Goal: Check status

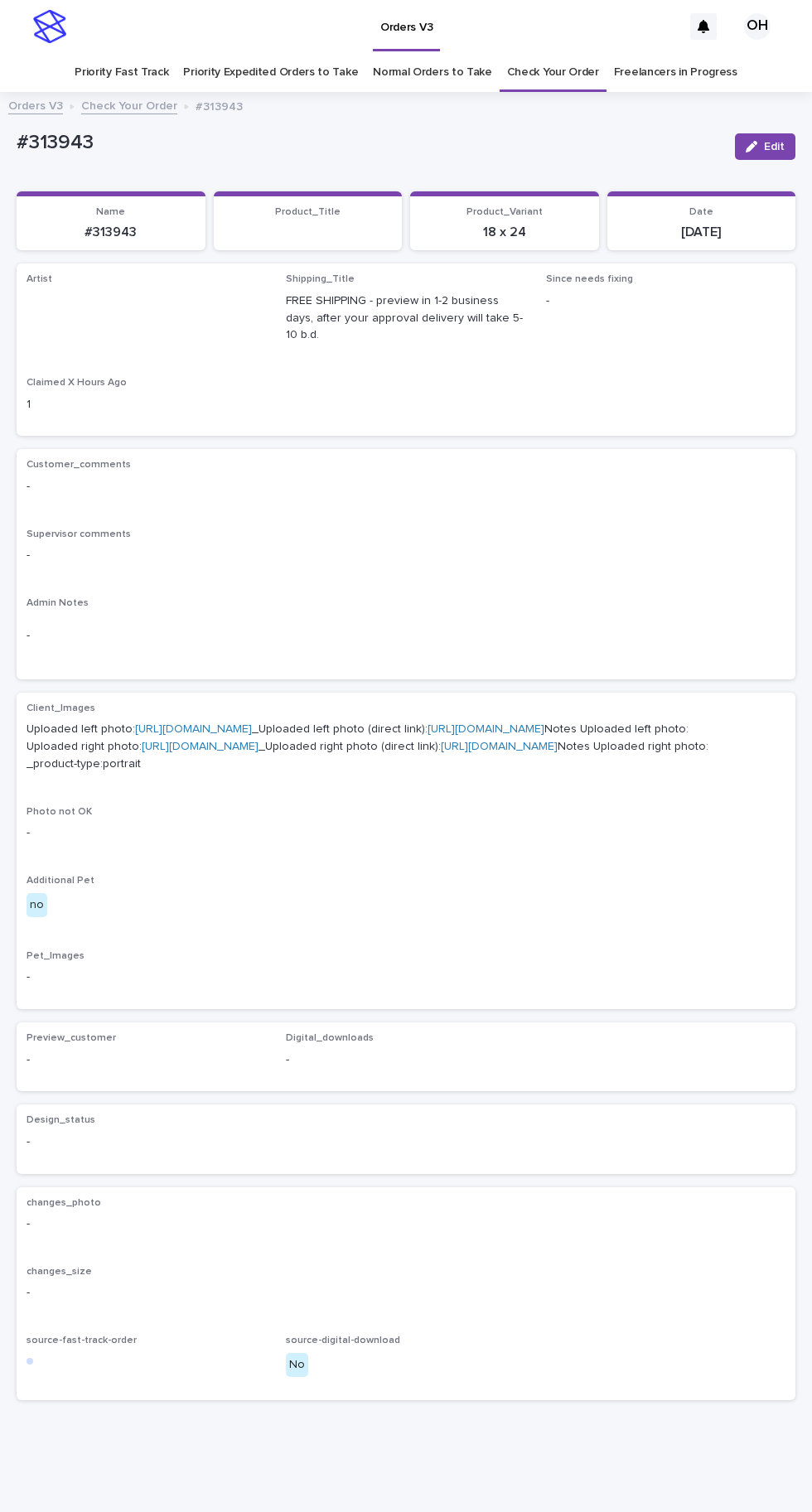
scroll to position [52, 0]
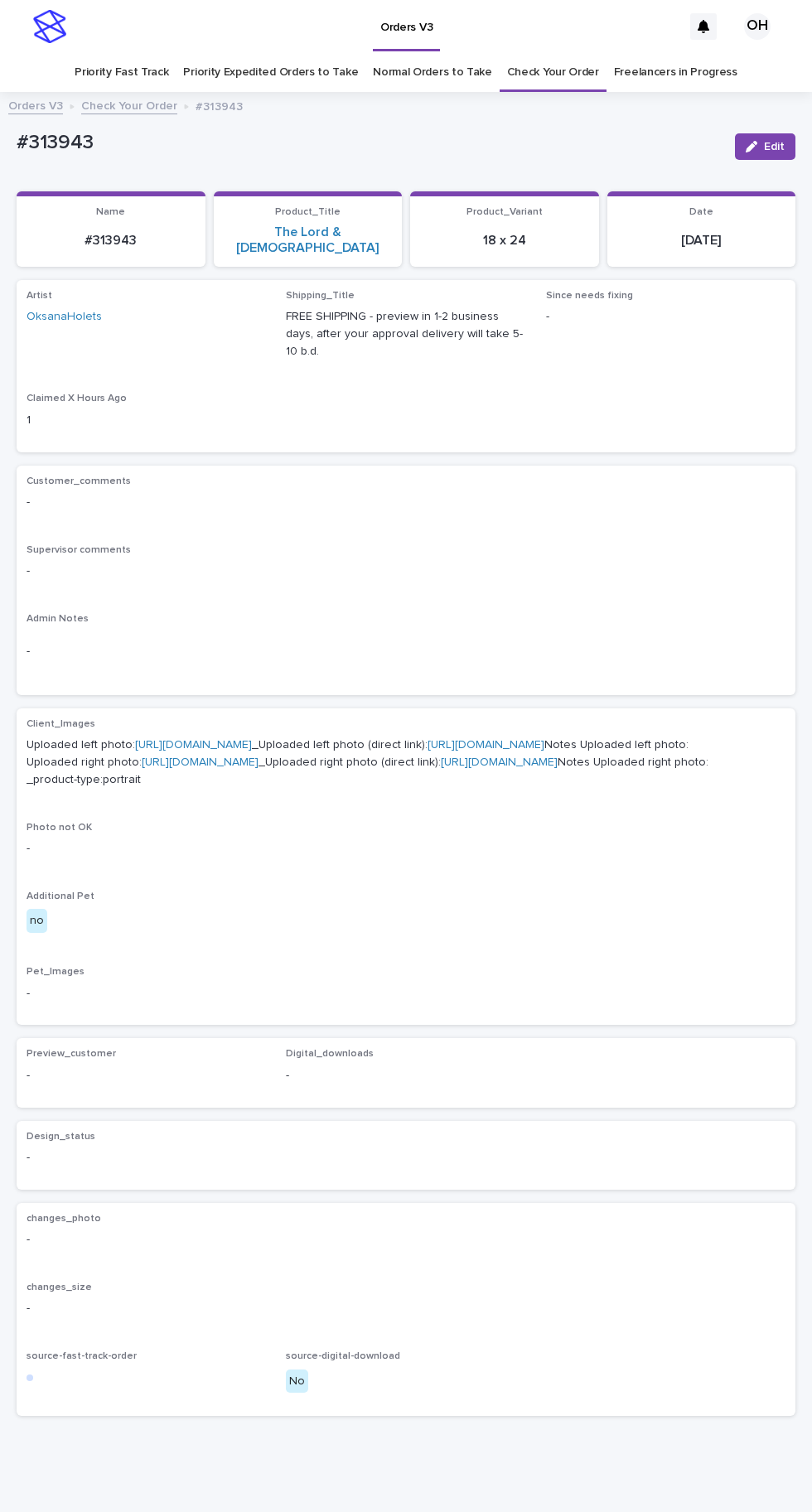
click at [564, 53] on link "Check Your Order" at bounding box center [553, 72] width 92 height 39
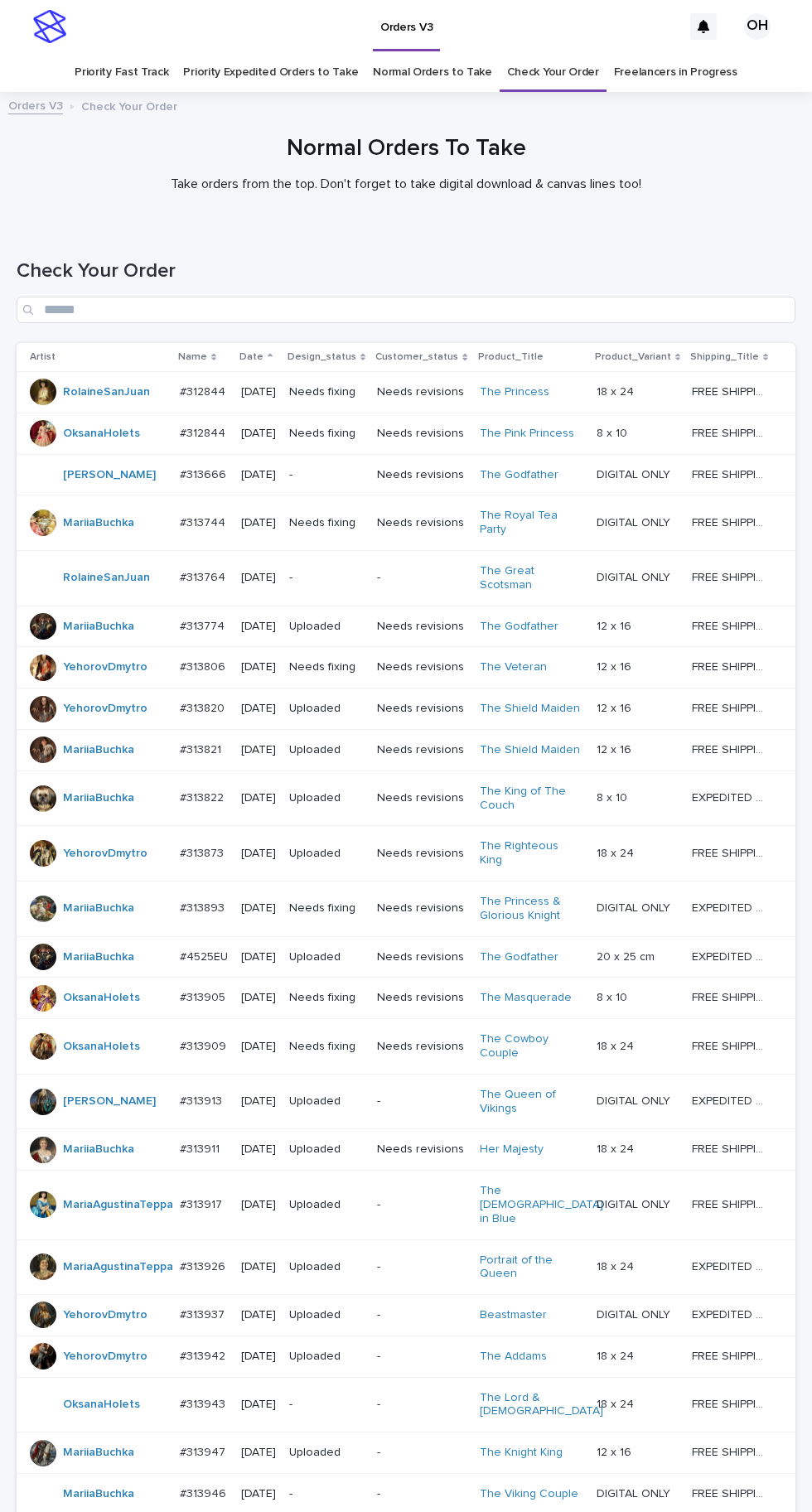
scroll to position [305, 0]
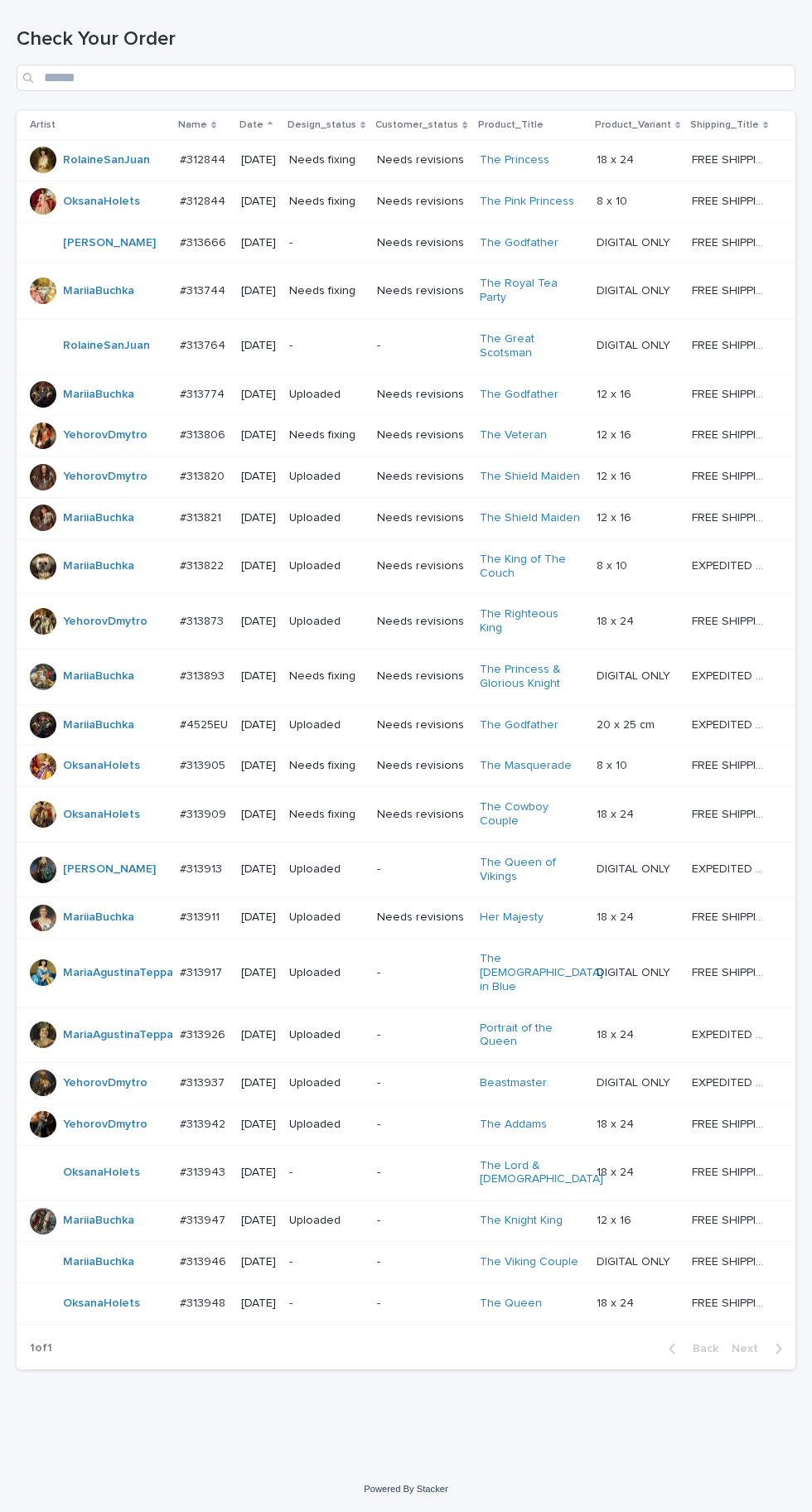
click at [246, 1311] on p "[DATE]" at bounding box center [258, 1304] width 35 height 14
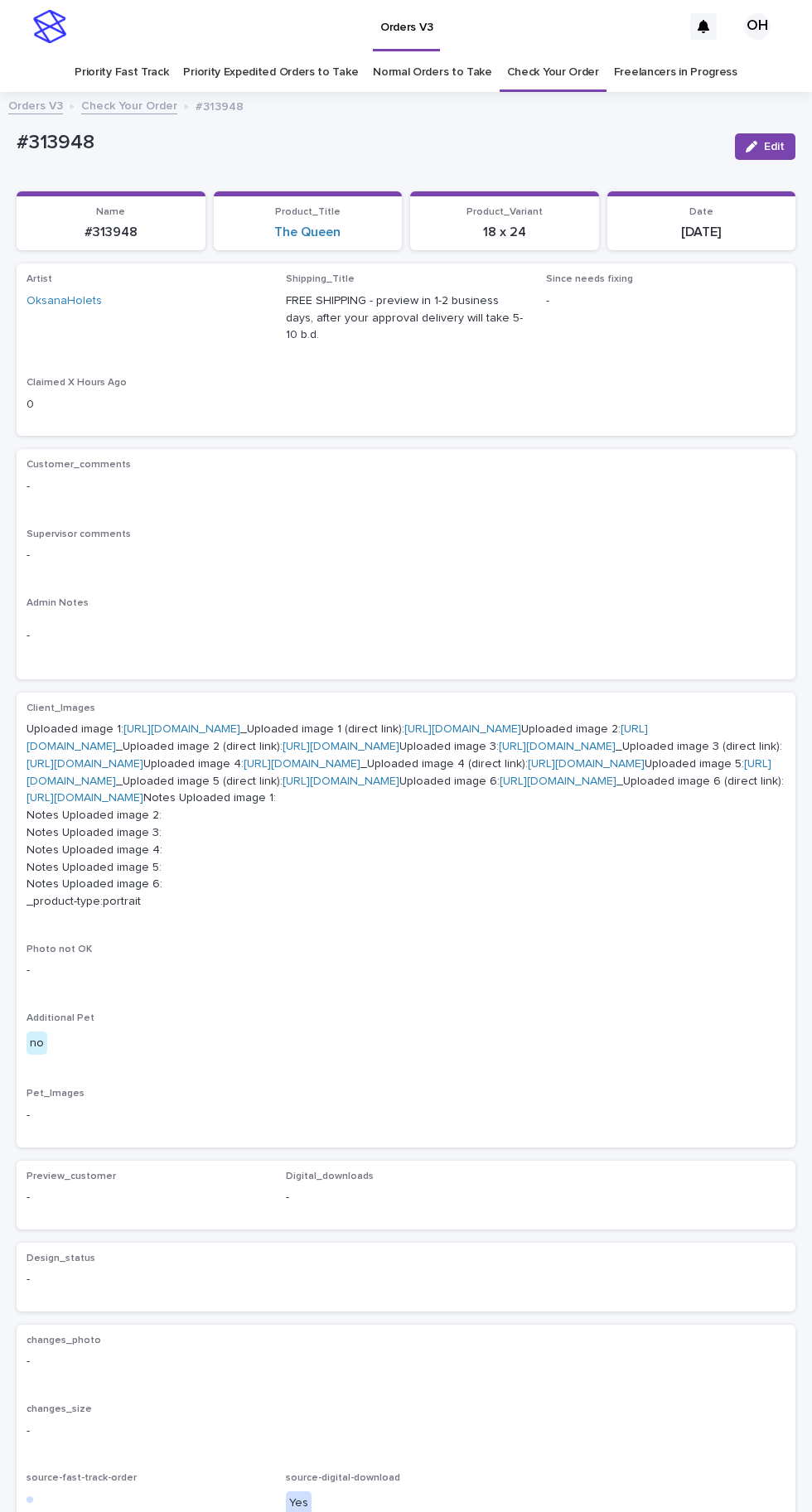
click at [240, 724] on link "[URL][DOMAIN_NAME]" at bounding box center [181, 729] width 117 height 11
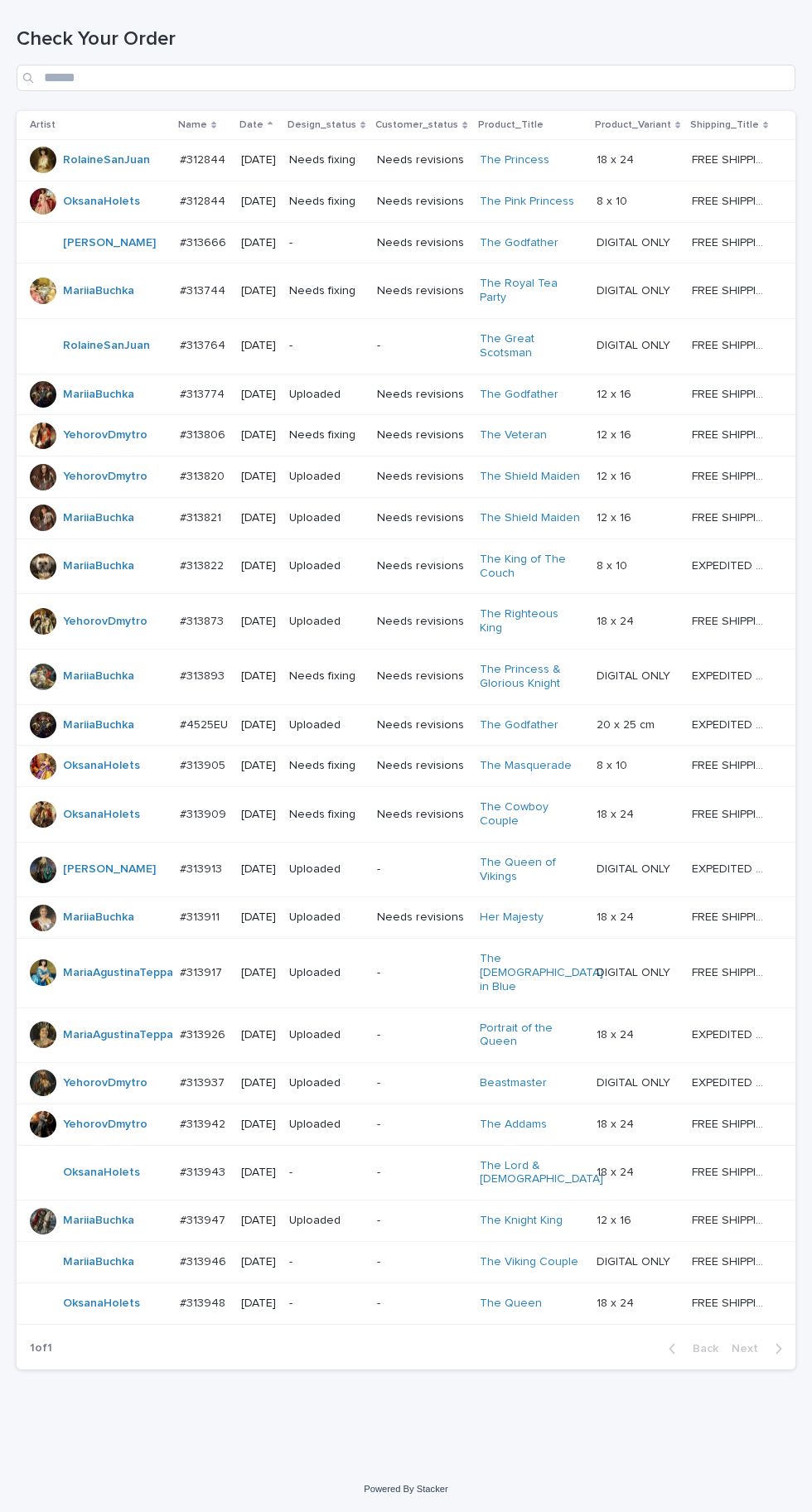
scroll to position [305, 0]
click at [213, 1324] on td "#313948 #313948" at bounding box center [204, 1303] width 61 height 41
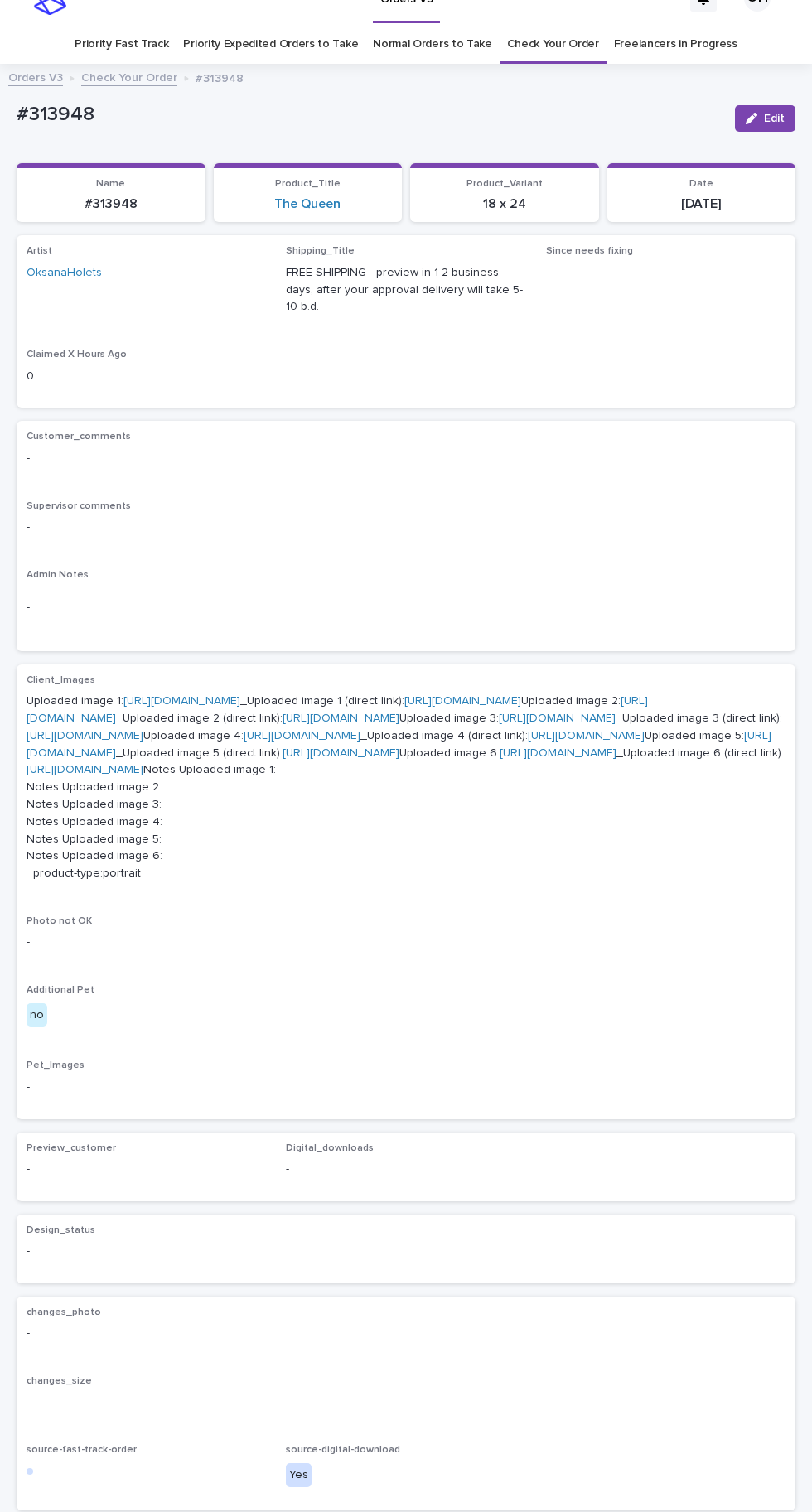
scroll to position [52, 0]
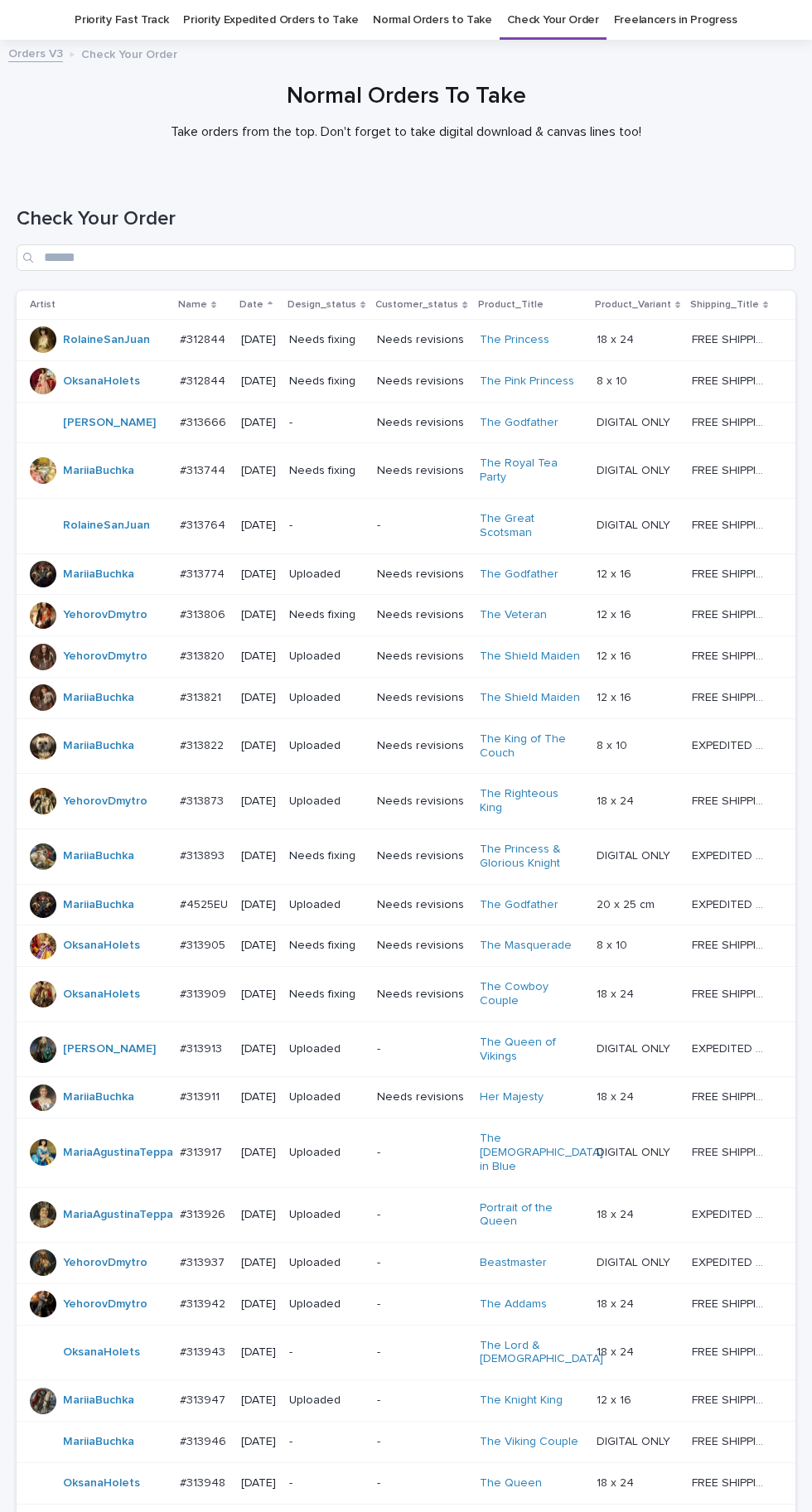
scroll to position [305, 0]
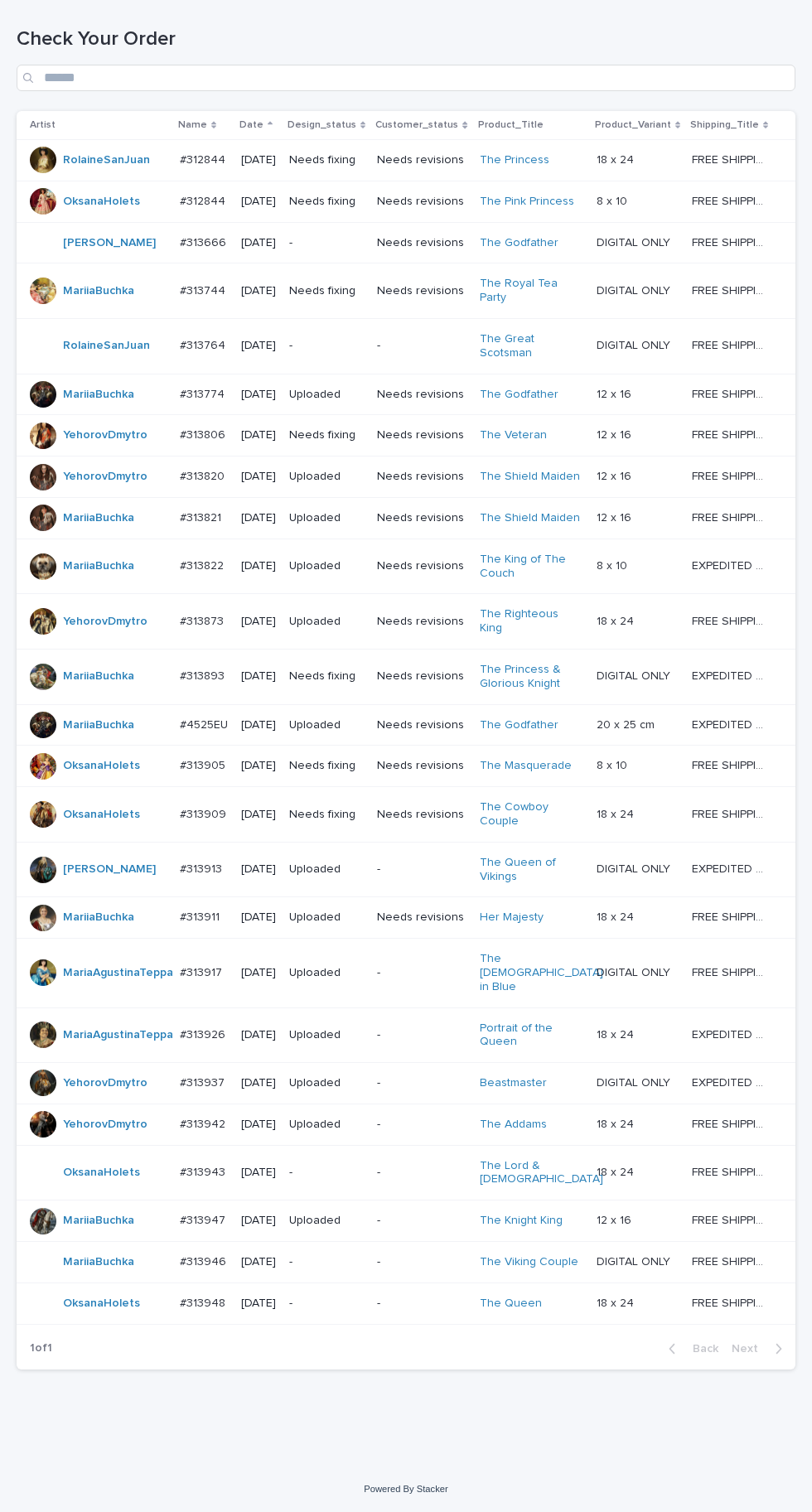
click at [211, 1200] on td "#313943 #313943" at bounding box center [204, 1173] width 61 height 55
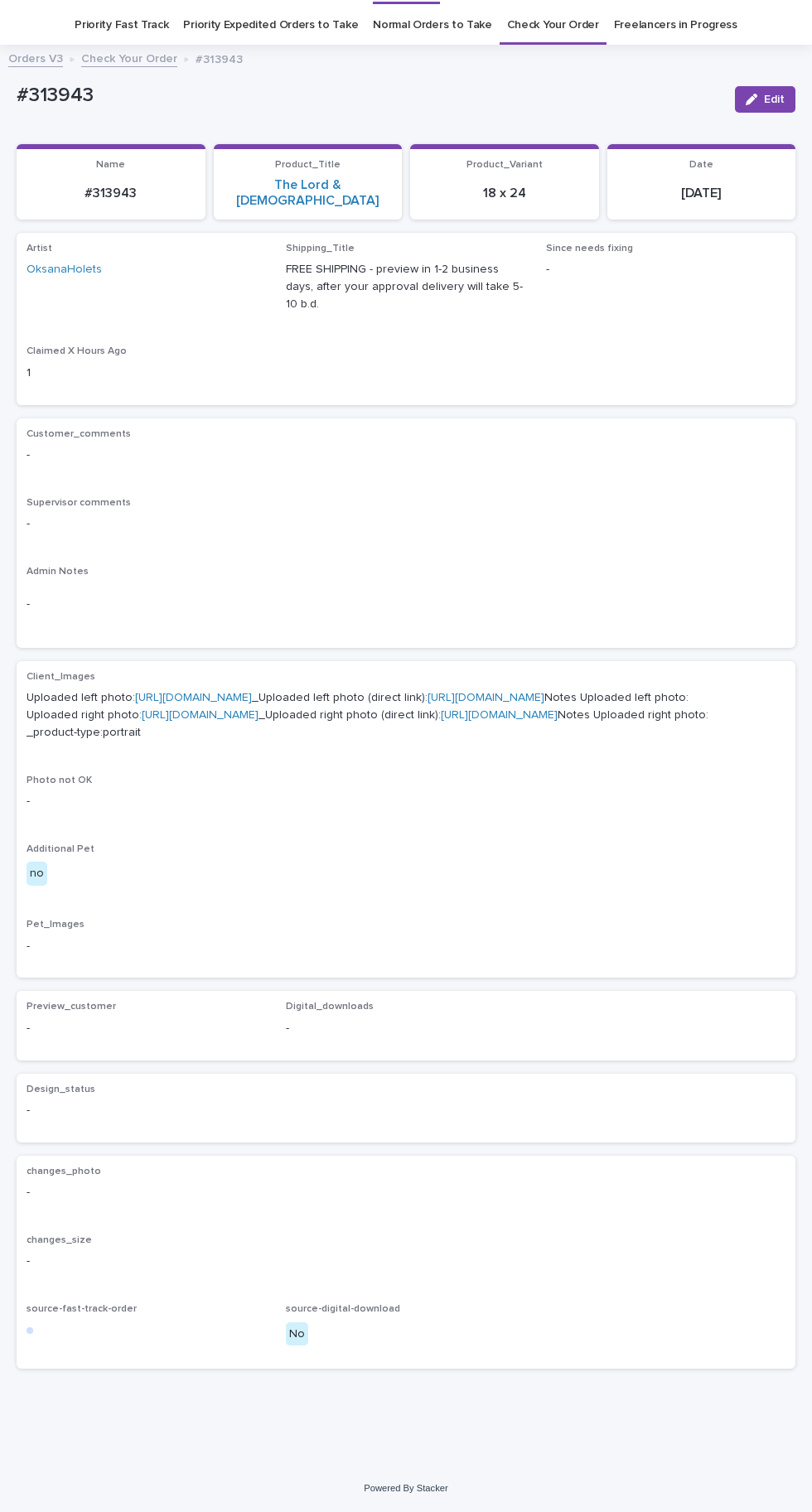
scroll to position [52, 0]
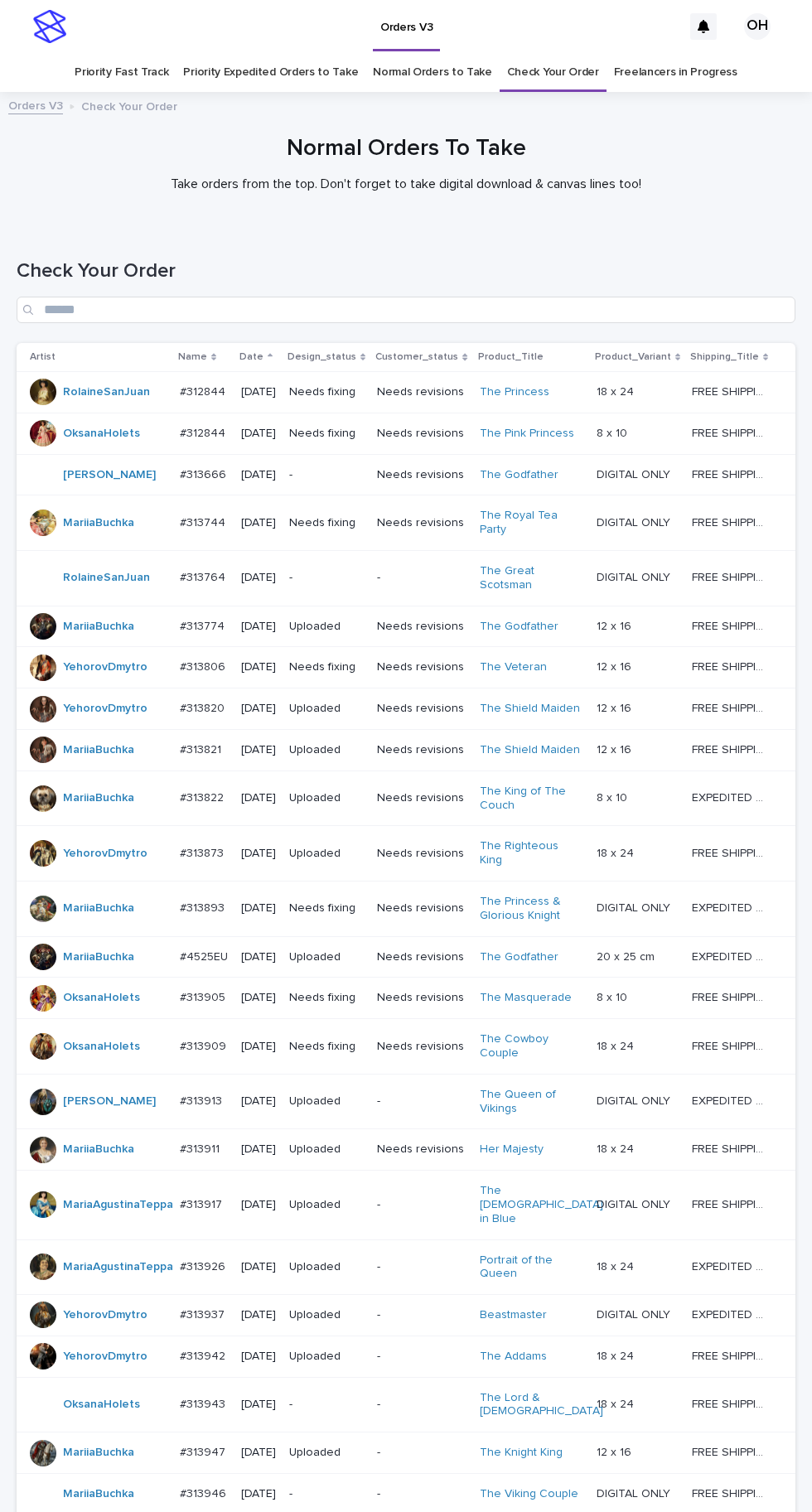
scroll to position [305, 0]
